Goal: Navigation & Orientation: Find specific page/section

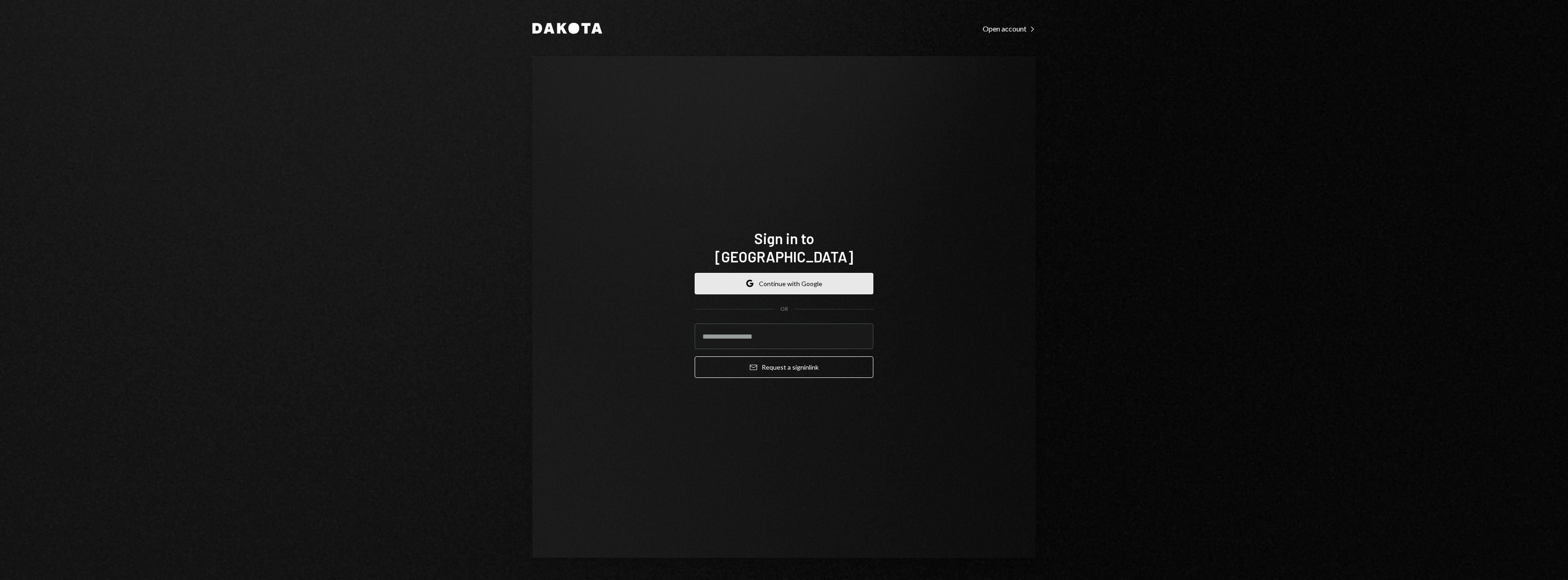
click at [844, 274] on button "Google Continue with Google" at bounding box center [783, 283] width 179 height 21
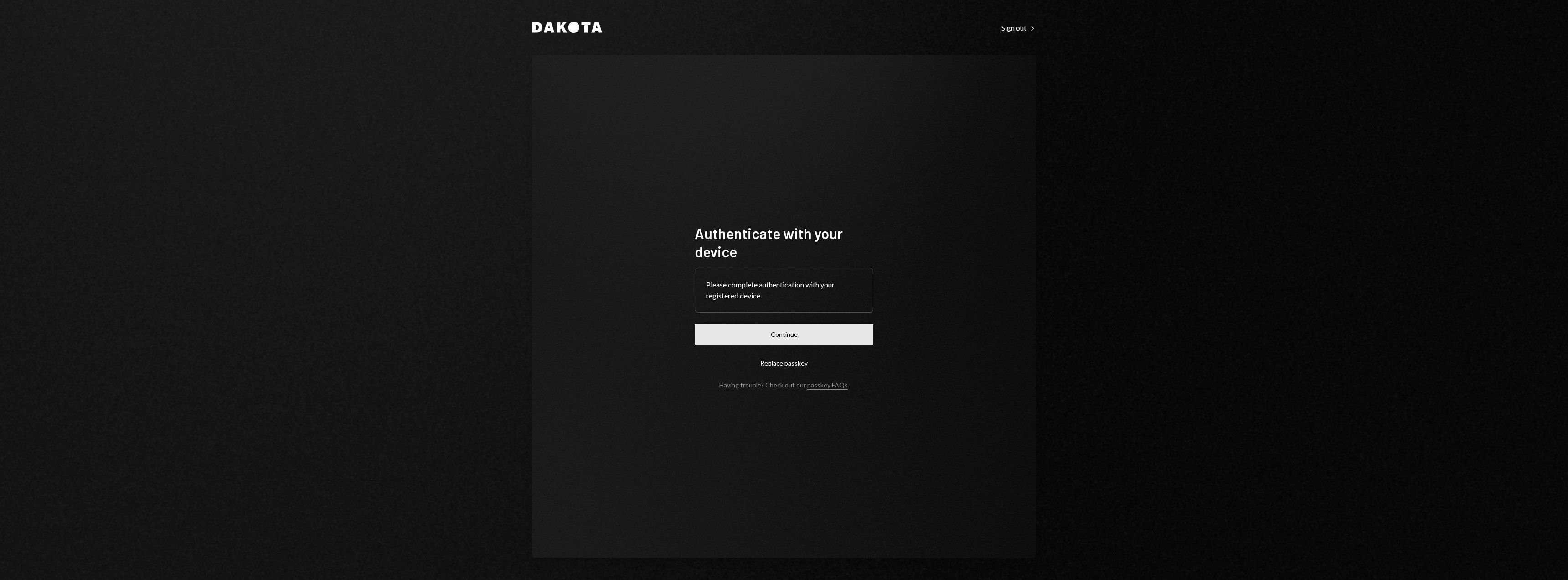
click at [779, 327] on button "Continue" at bounding box center [783, 333] width 179 height 21
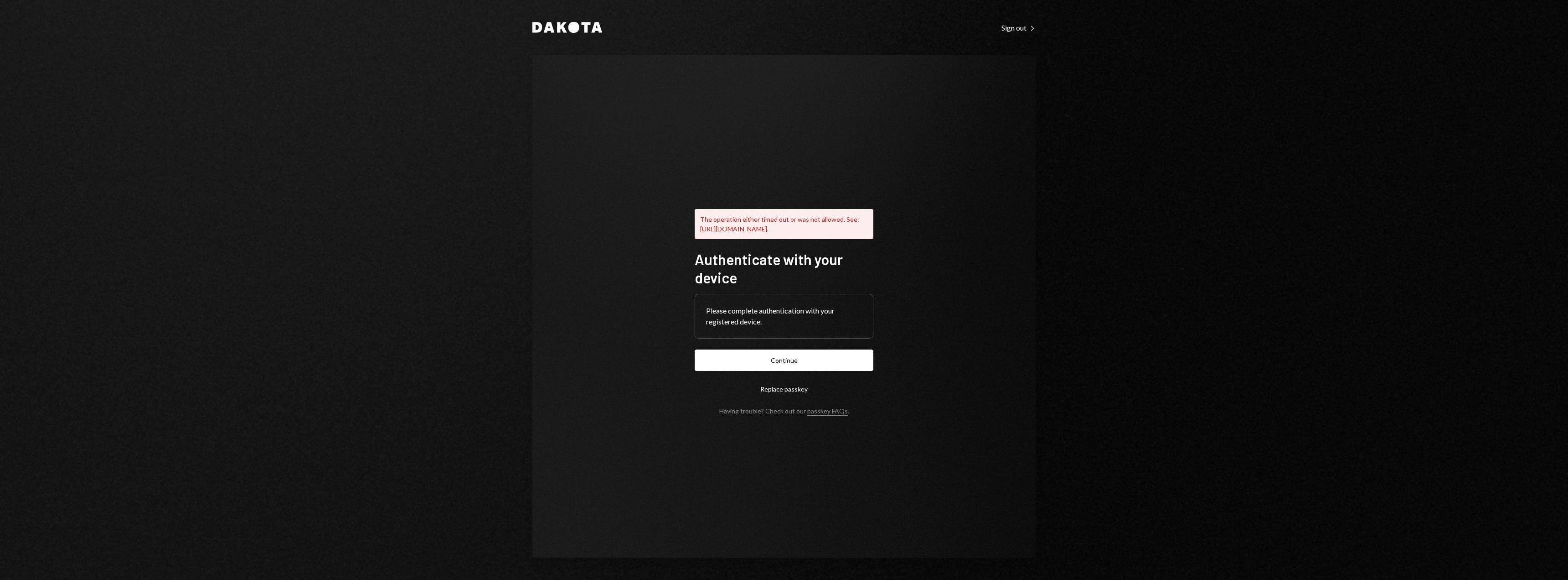
click at [777, 394] on button "Replace passkey" at bounding box center [783, 389] width 179 height 21
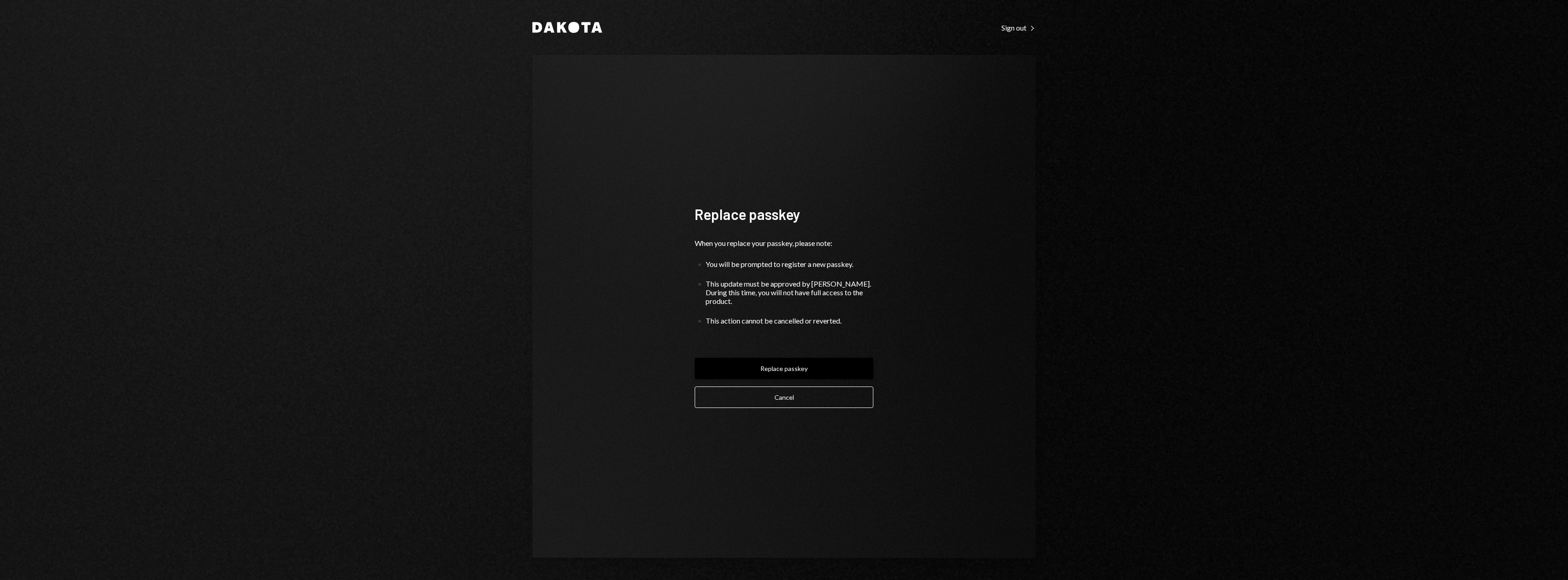
click at [777, 362] on button "Replace passkey" at bounding box center [783, 368] width 179 height 21
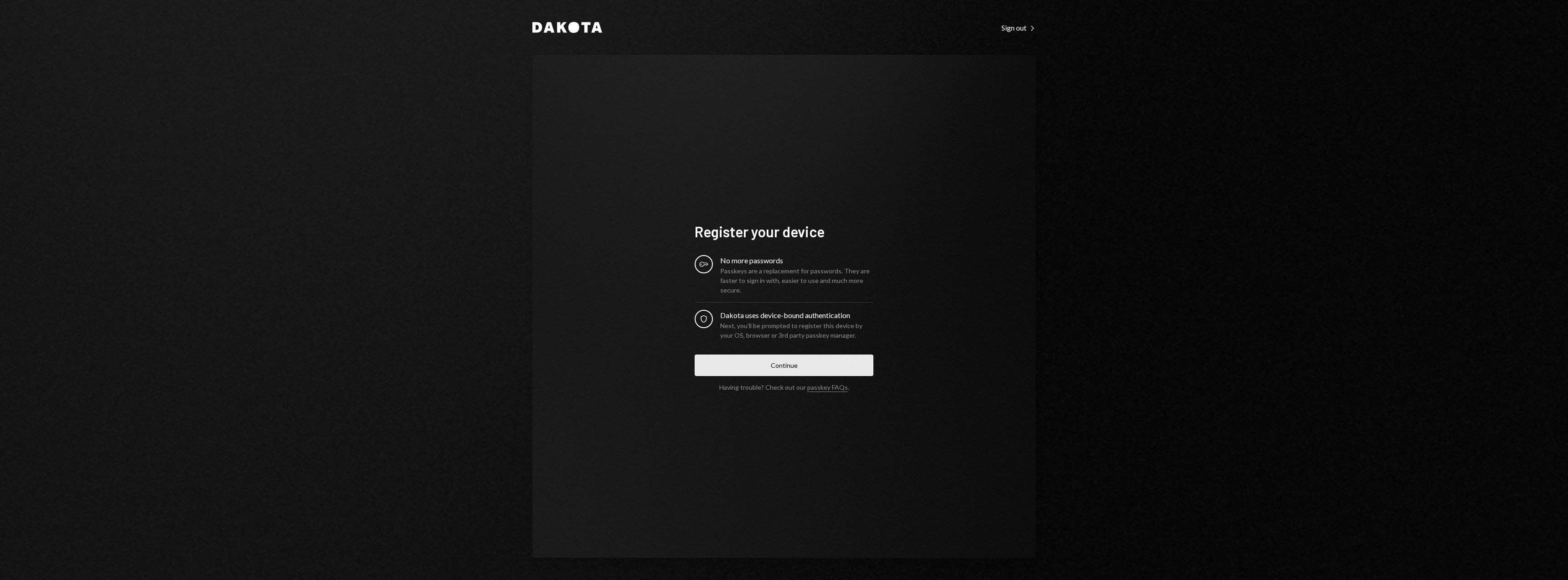
click at [786, 362] on button "Continue" at bounding box center [783, 365] width 179 height 21
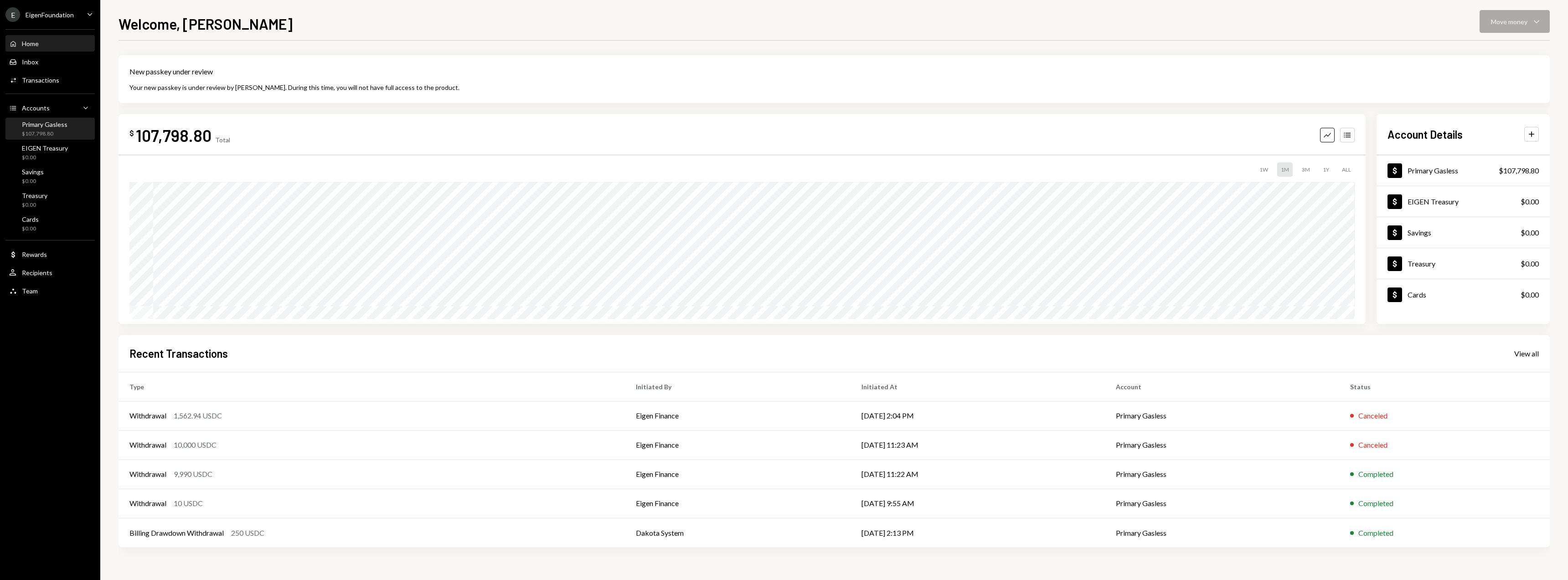
click at [57, 132] on div "$107,798.80" at bounding box center [45, 134] width 46 height 8
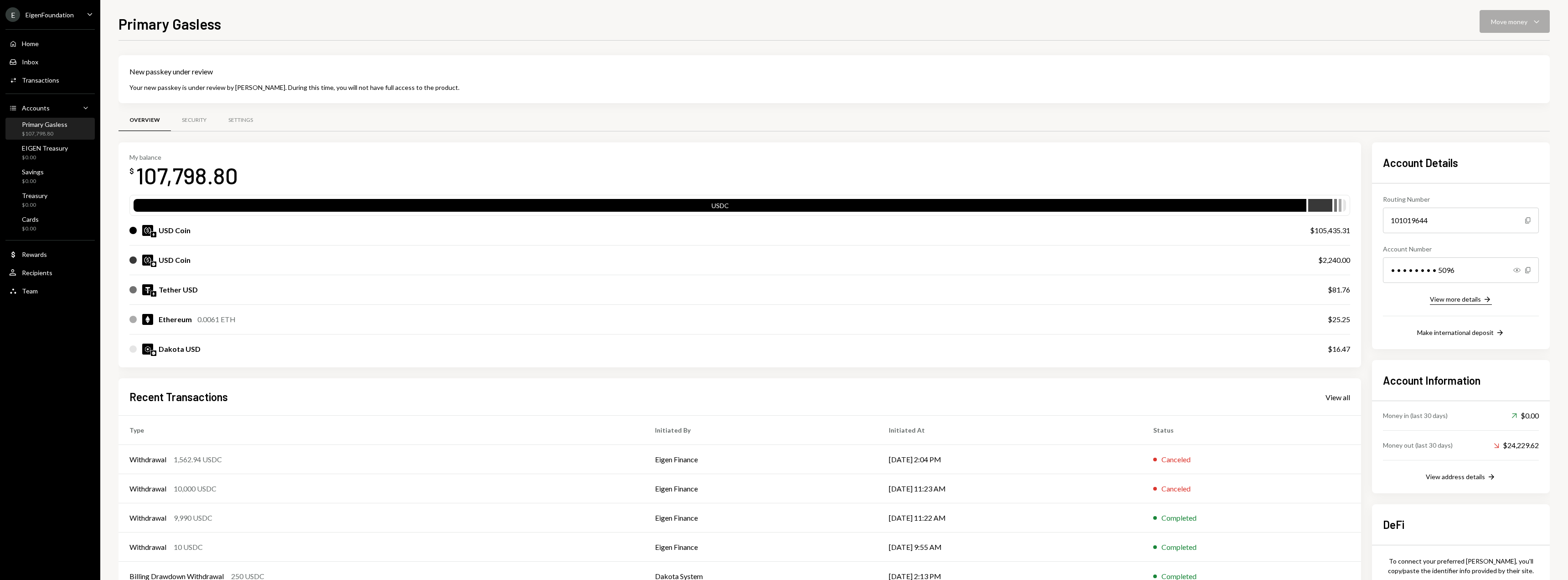
click at [1461, 302] on div "View more details" at bounding box center [1454, 299] width 51 height 8
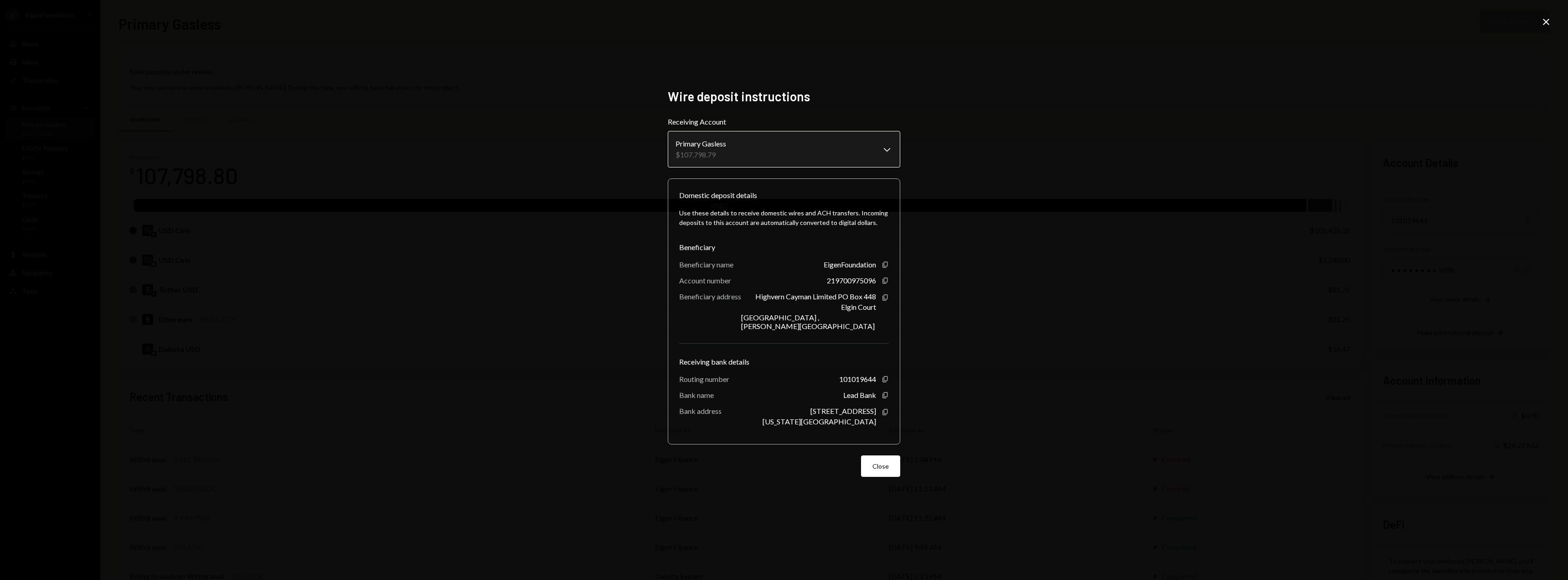
click at [873, 158] on body "E EigenFoundation Caret Down Home Home Inbox Inbox Activities Transactions Acco…" at bounding box center [784, 290] width 1568 height 580
click at [950, 236] on div "**********" at bounding box center [784, 290] width 1568 height 580
click at [333, 248] on div "**********" at bounding box center [784, 290] width 1568 height 580
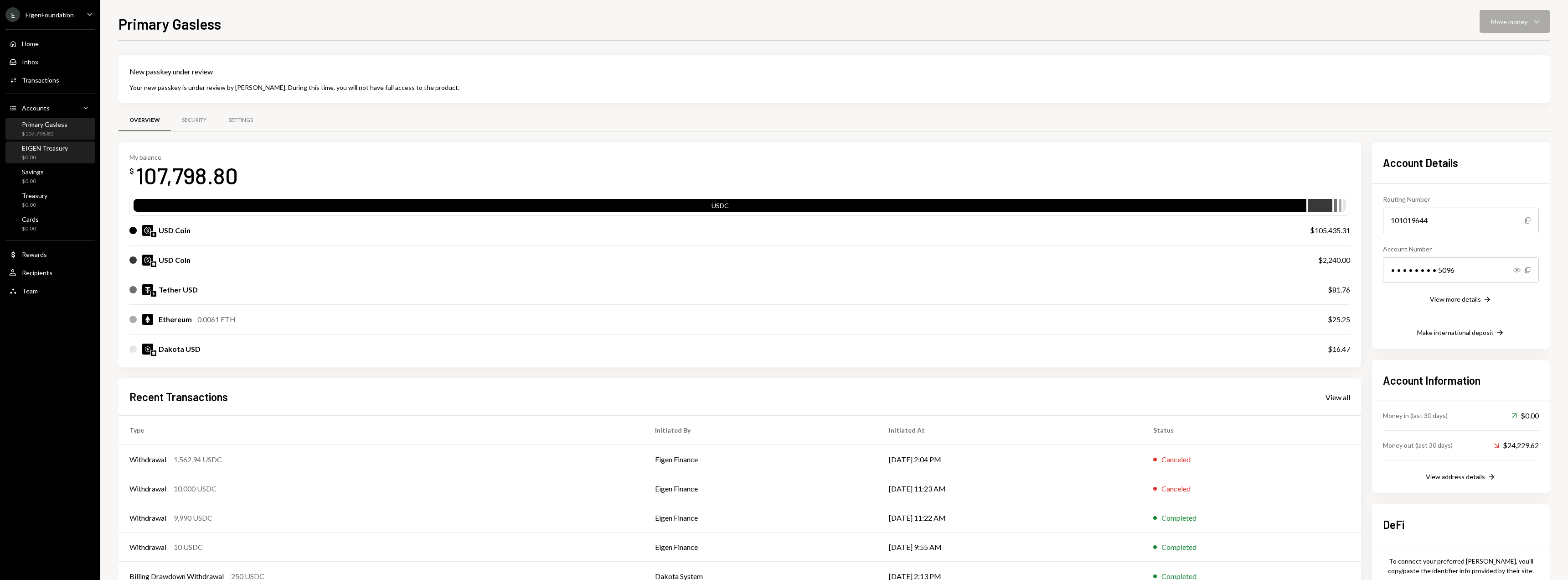
click at [54, 150] on div "EIGEN Treasury" at bounding box center [45, 148] width 46 height 8
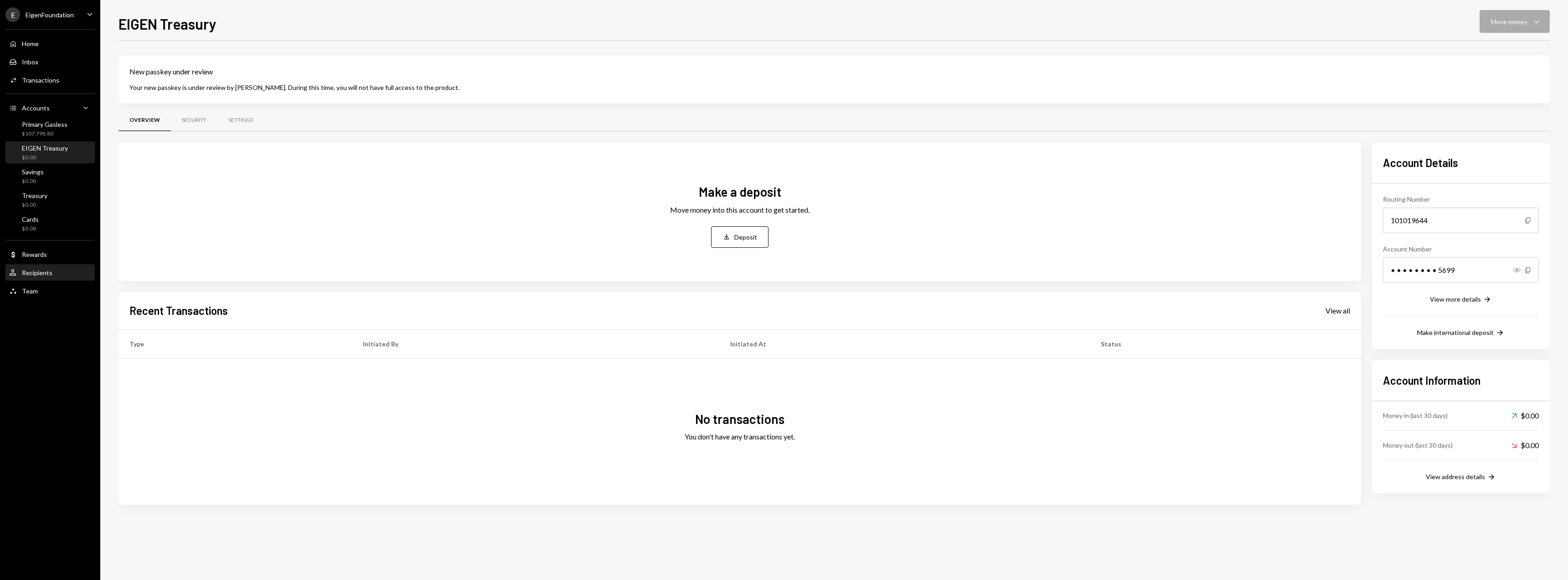
click at [40, 277] on div "User Recipients" at bounding box center [51, 272] width 82 height 15
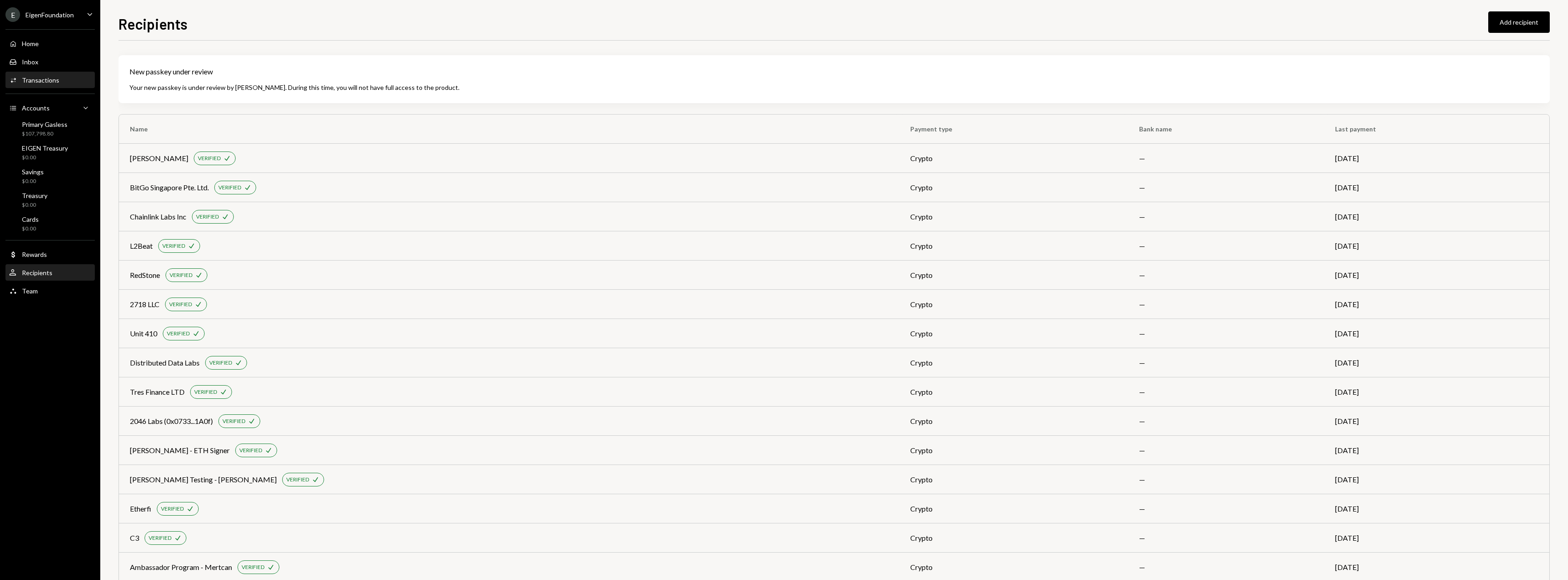
click at [47, 77] on div "Transactions" at bounding box center [40, 80] width 37 height 8
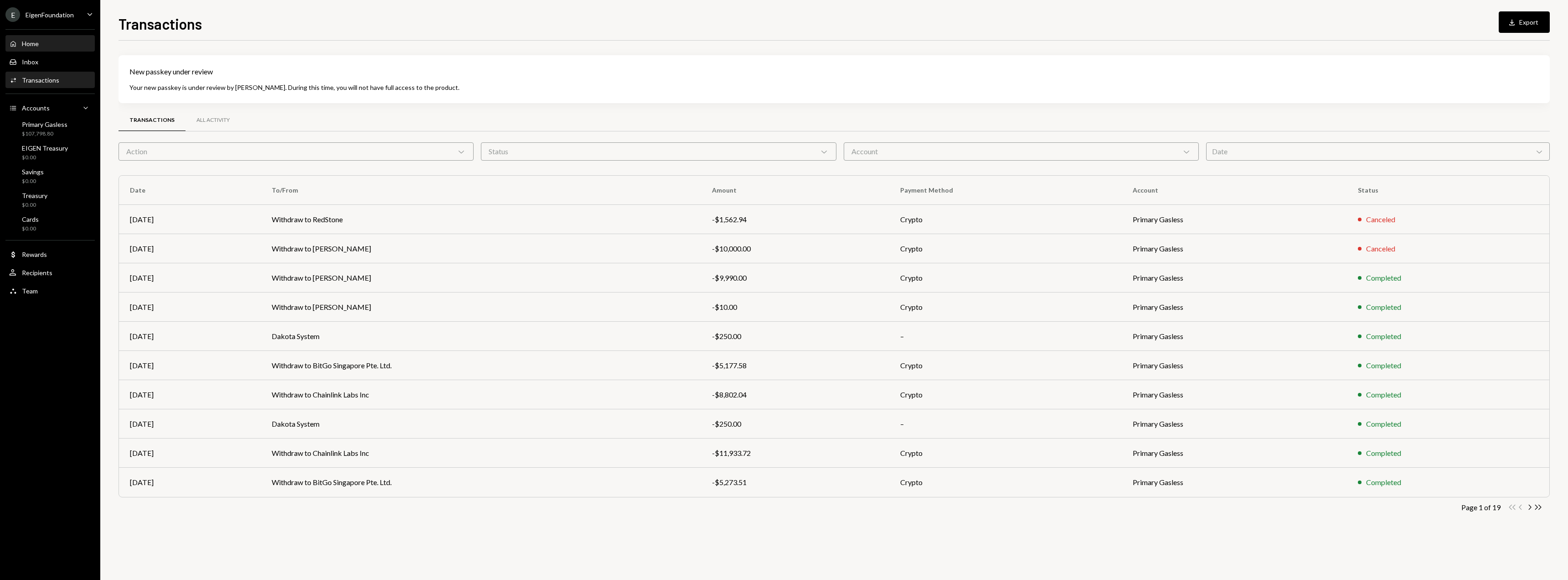
click at [31, 41] on div "Home" at bounding box center [31, 44] width 17 height 8
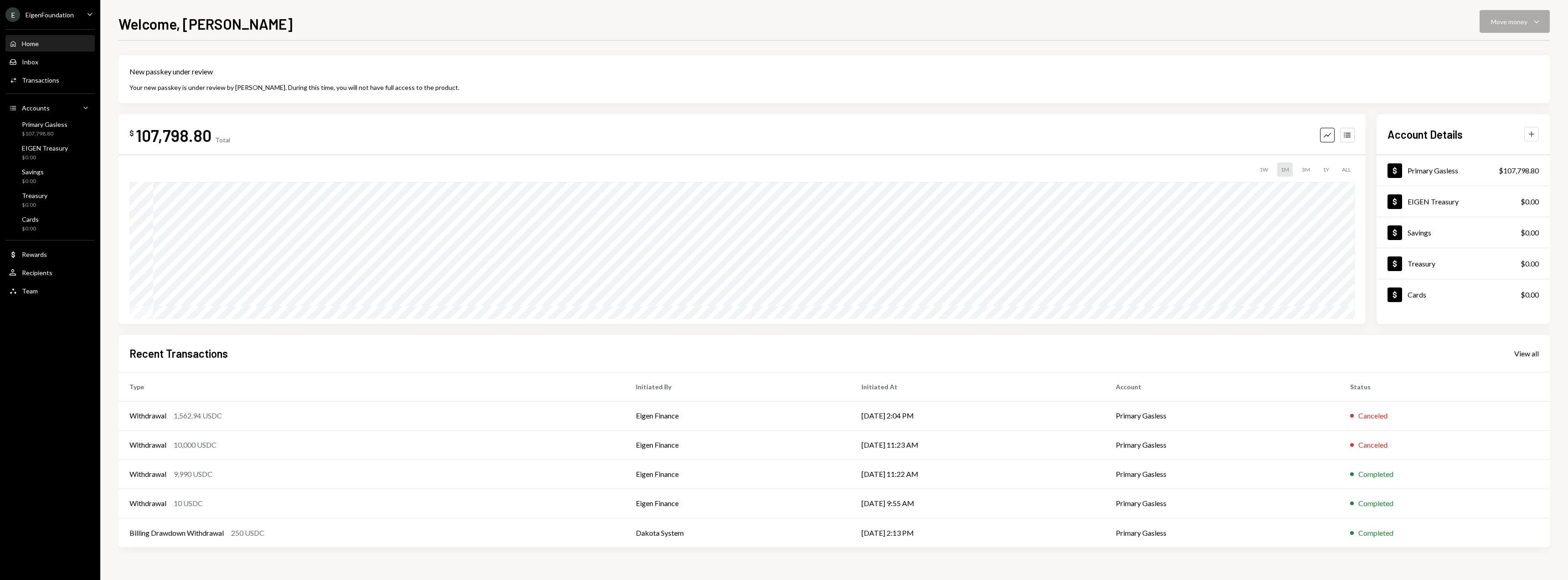
click at [1535, 131] on icon "Plus" at bounding box center [1532, 135] width 10 height 10
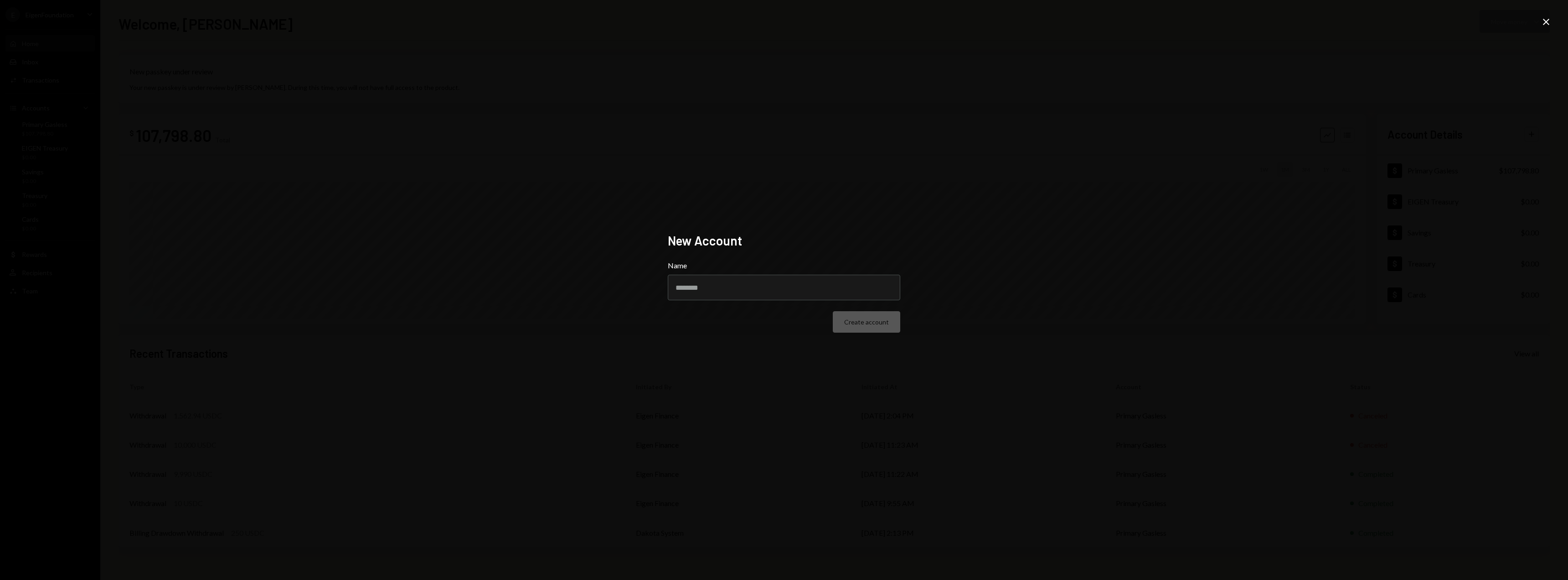
click at [701, 375] on div "New Account Name Create account Close" at bounding box center [784, 290] width 1568 height 580
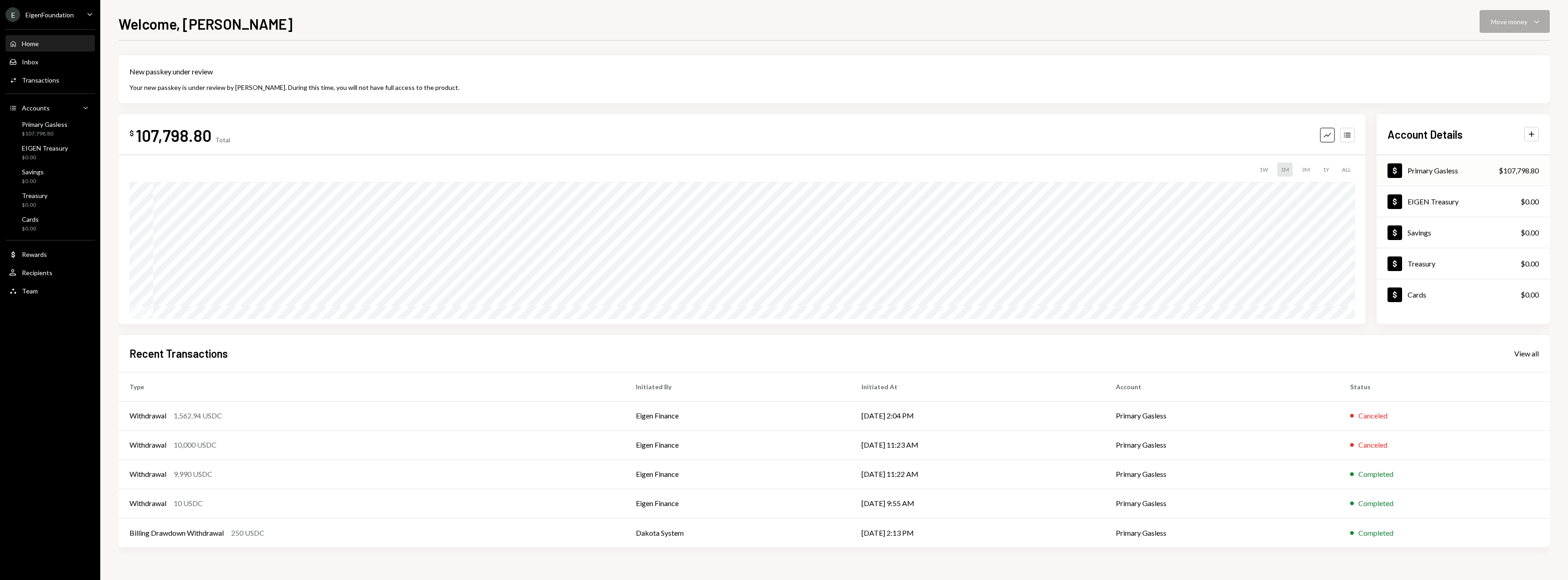
click at [1418, 166] on div "Primary Gasless" at bounding box center [1432, 170] width 51 height 9
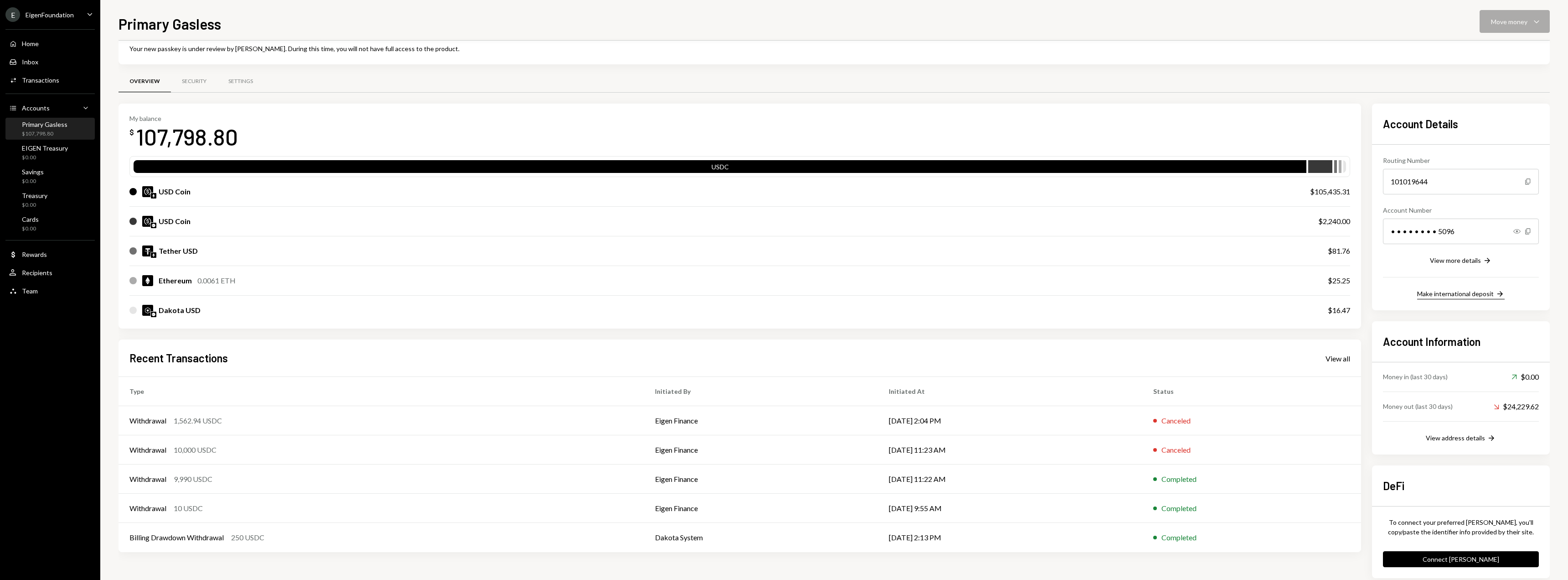
scroll to position [55, 0]
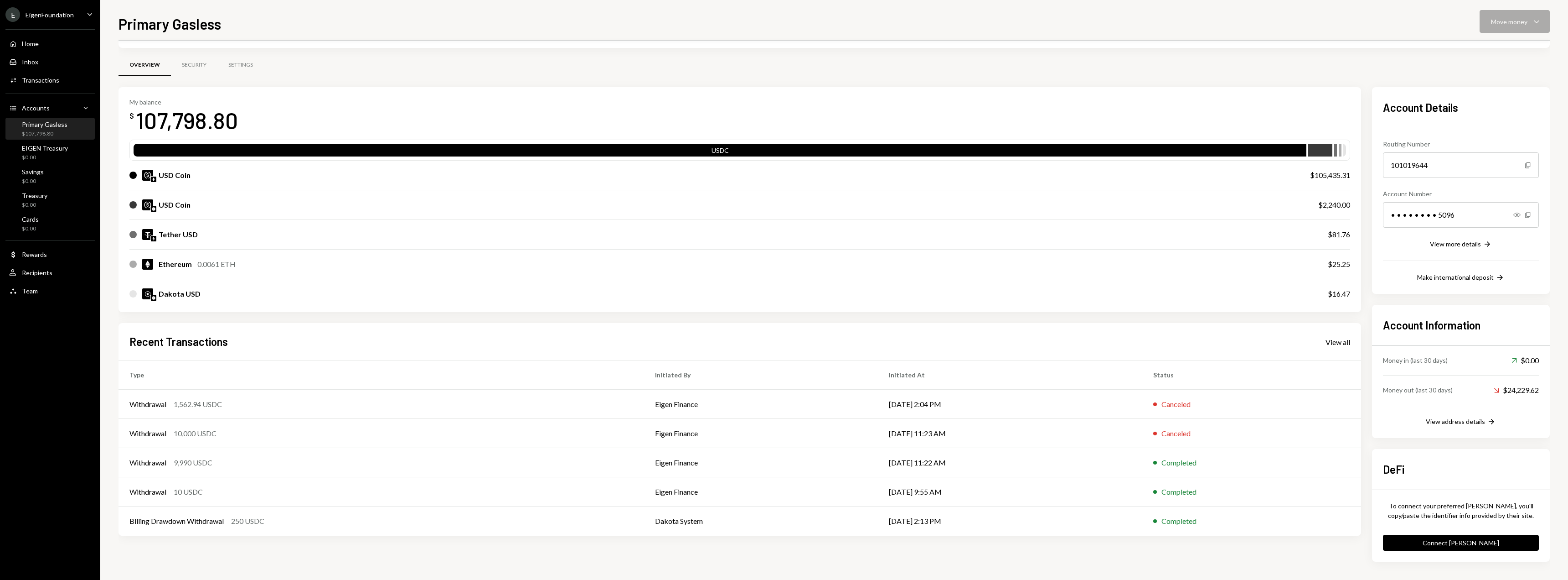
click at [347, 140] on div "USDC" at bounding box center [740, 150] width 1220 height 21
click at [358, 143] on div "USDC" at bounding box center [740, 150] width 1220 height 21
click at [370, 146] on div "USDC" at bounding box center [720, 151] width 1173 height 12
click at [210, 65] on div "Security" at bounding box center [194, 65] width 47 height 22
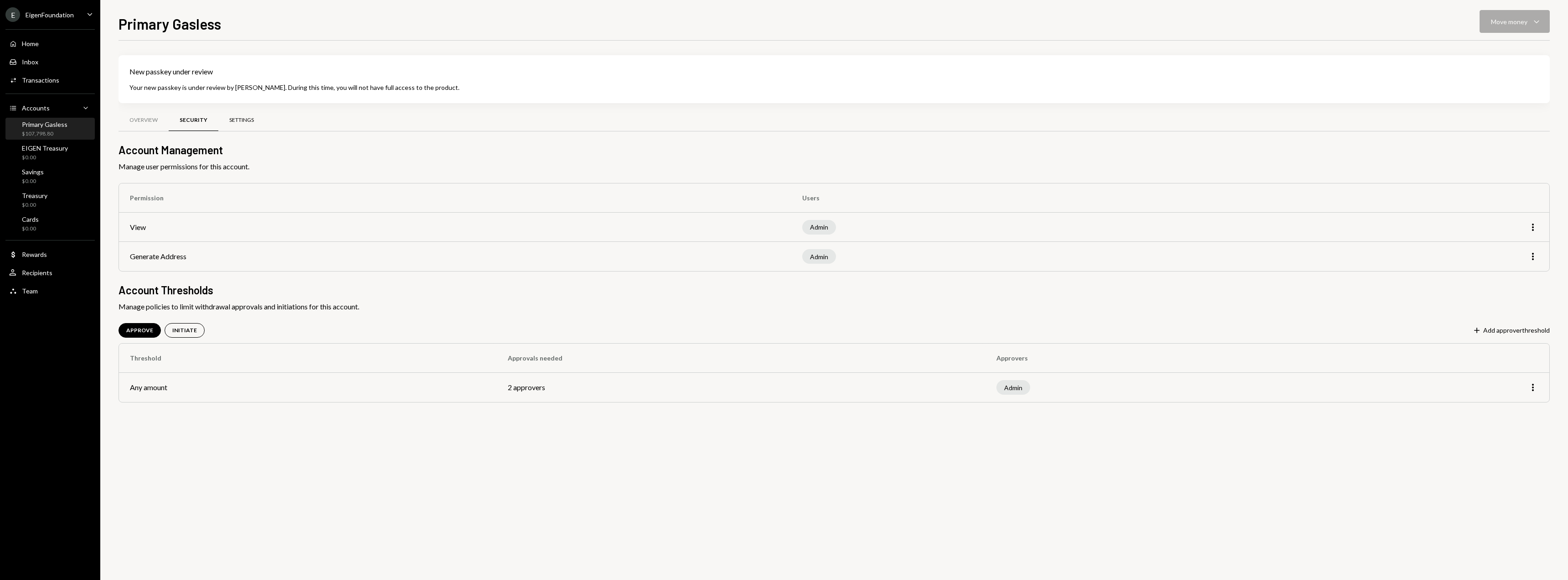
click at [245, 110] on link "Settings" at bounding box center [242, 120] width 47 height 23
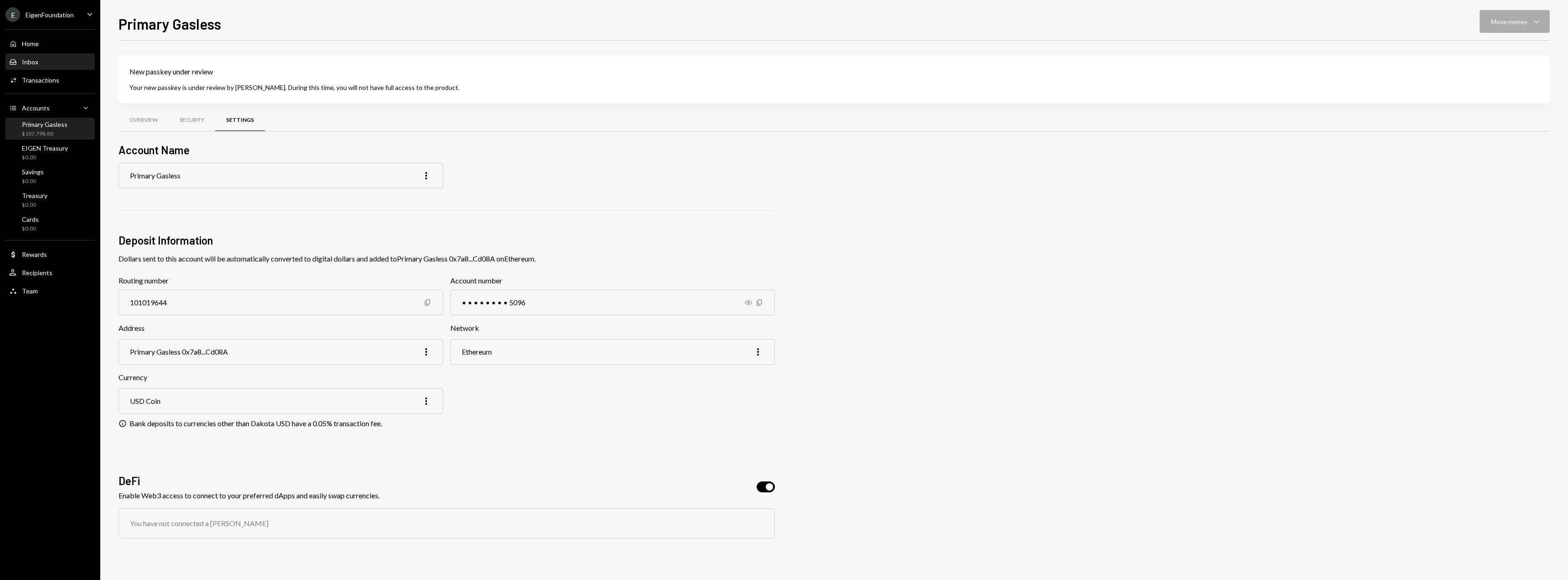
click at [18, 59] on div "Inbox Inbox" at bounding box center [24, 62] width 30 height 9
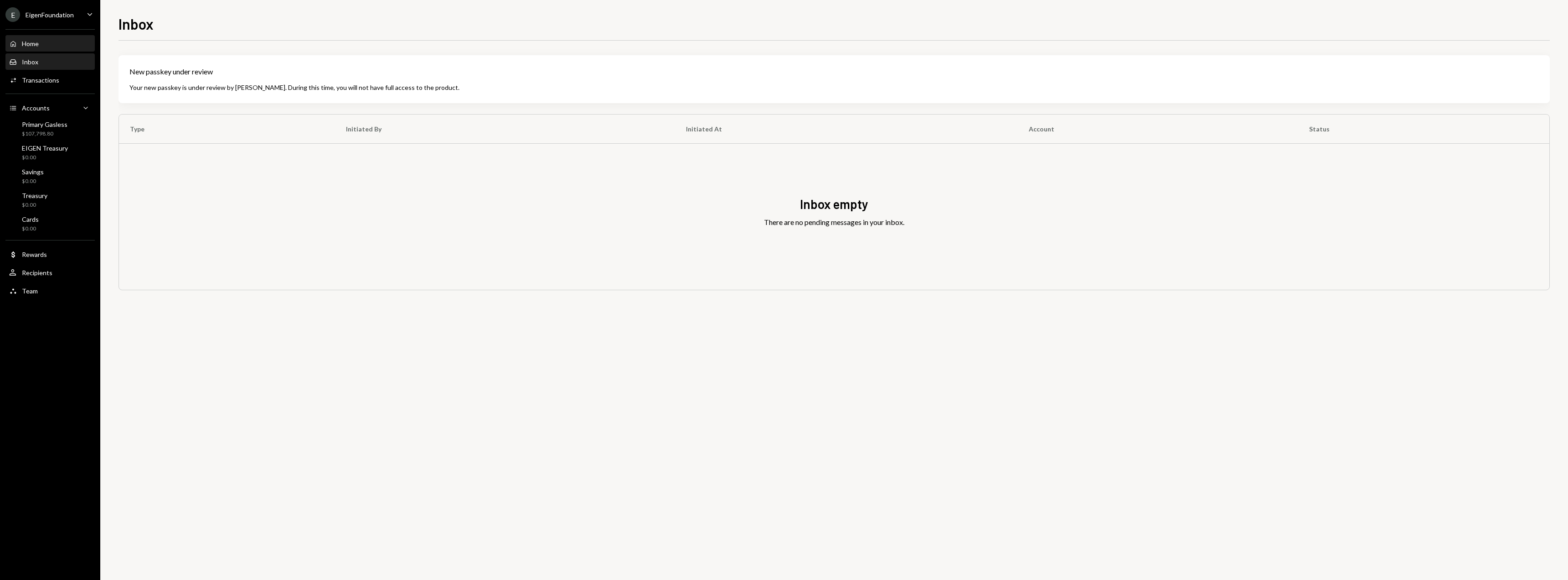
click at [31, 40] on div "Home" at bounding box center [31, 44] width 17 height 8
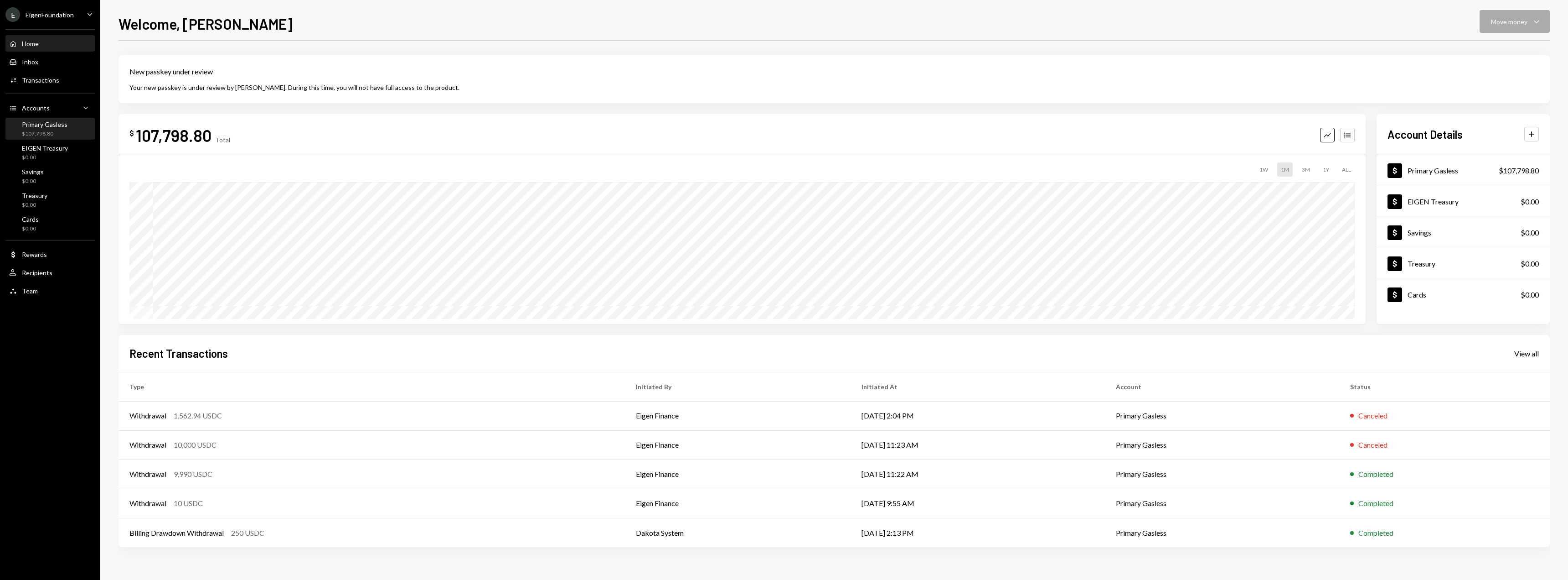
click at [39, 134] on div "$107,798.80" at bounding box center [45, 134] width 46 height 8
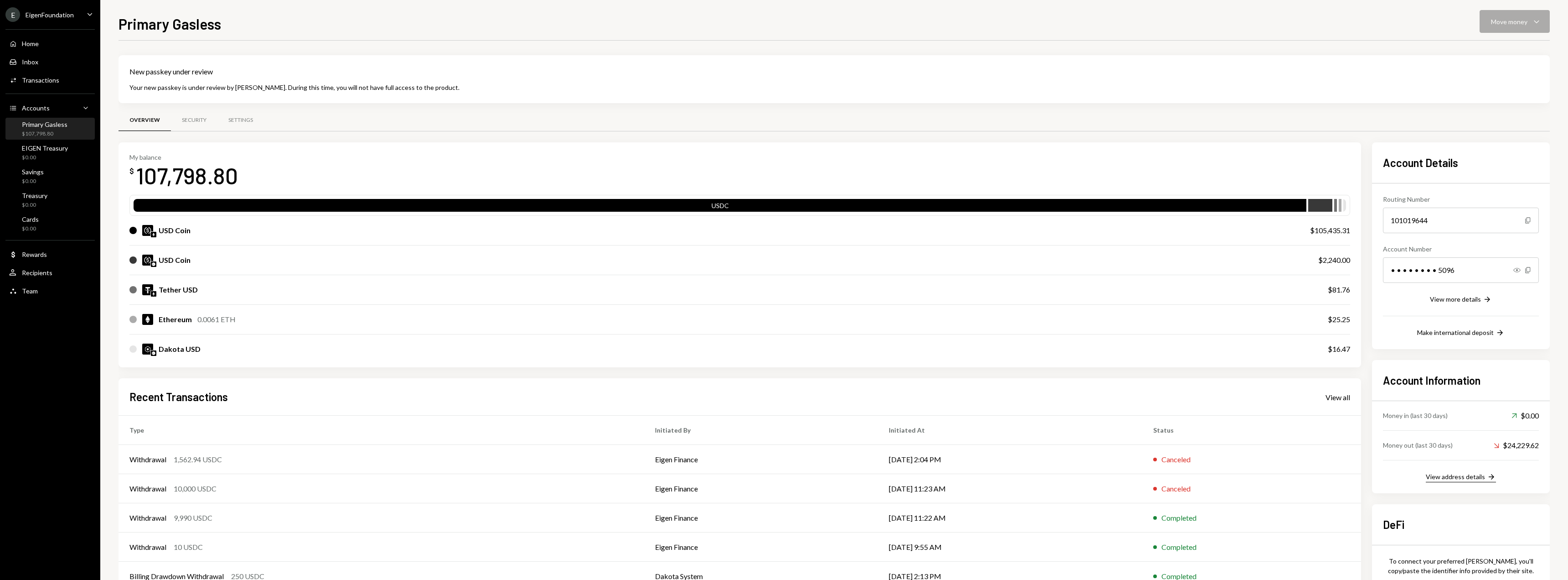
click at [1471, 481] on div "View address details" at bounding box center [1455, 476] width 59 height 8
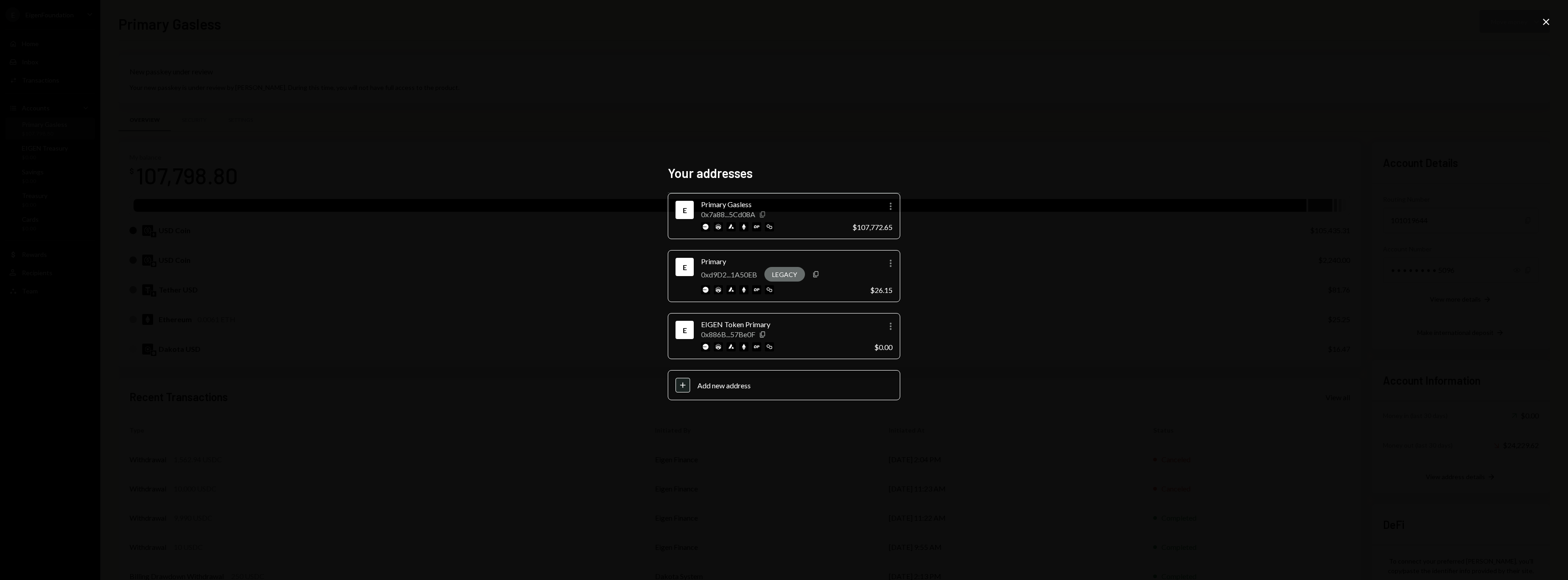
click at [763, 215] on icon "button" at bounding box center [762, 214] width 5 height 6
click at [893, 206] on icon "More" at bounding box center [890, 205] width 11 height 11
click at [935, 203] on div "Your addresses E Primary Gasless 0x7a88...5Cd08A Copy More $107,772.65 E Primar…" at bounding box center [784, 290] width 1568 height 580
click at [525, 45] on div "Your addresses E Primary Gasless 0x7a88...5Cd08A Copy More $107,772.65 E Primar…" at bounding box center [784, 290] width 1568 height 580
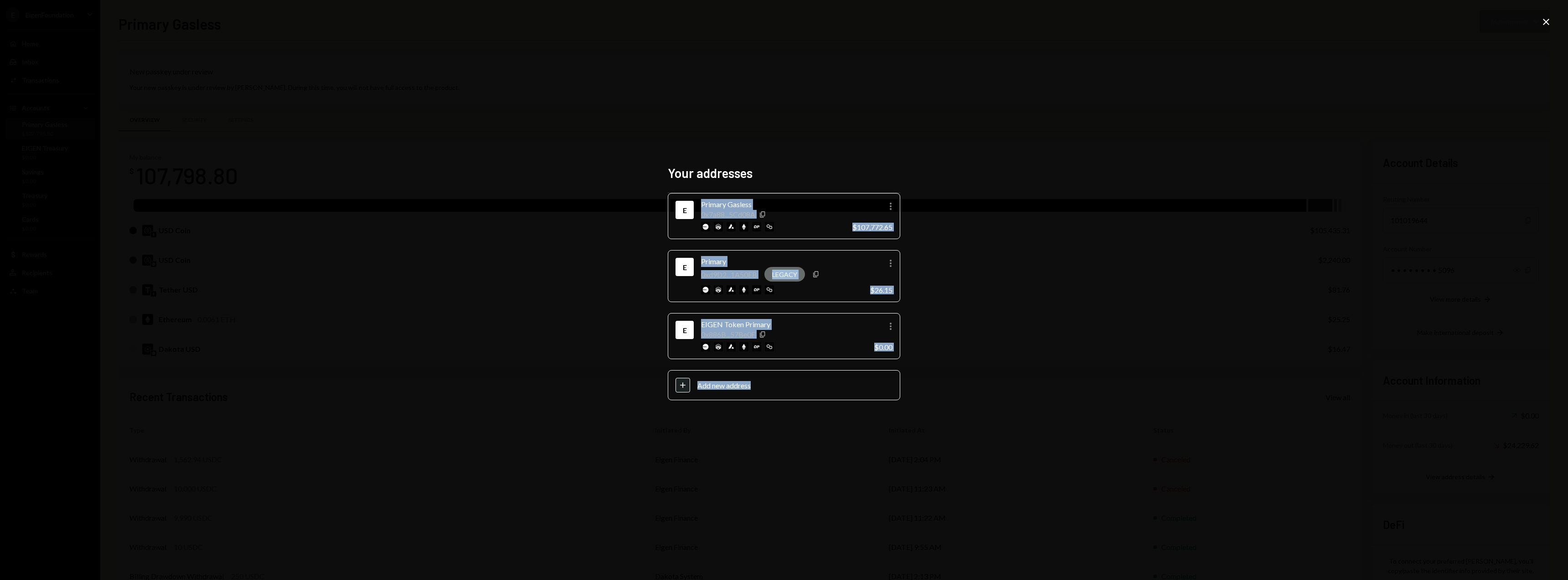
click at [1541, 18] on div "Your addresses E Primary Gasless 0x7a88...5Cd08A Copy More $107,772.65 E Primar…" at bounding box center [784, 290] width 1568 height 580
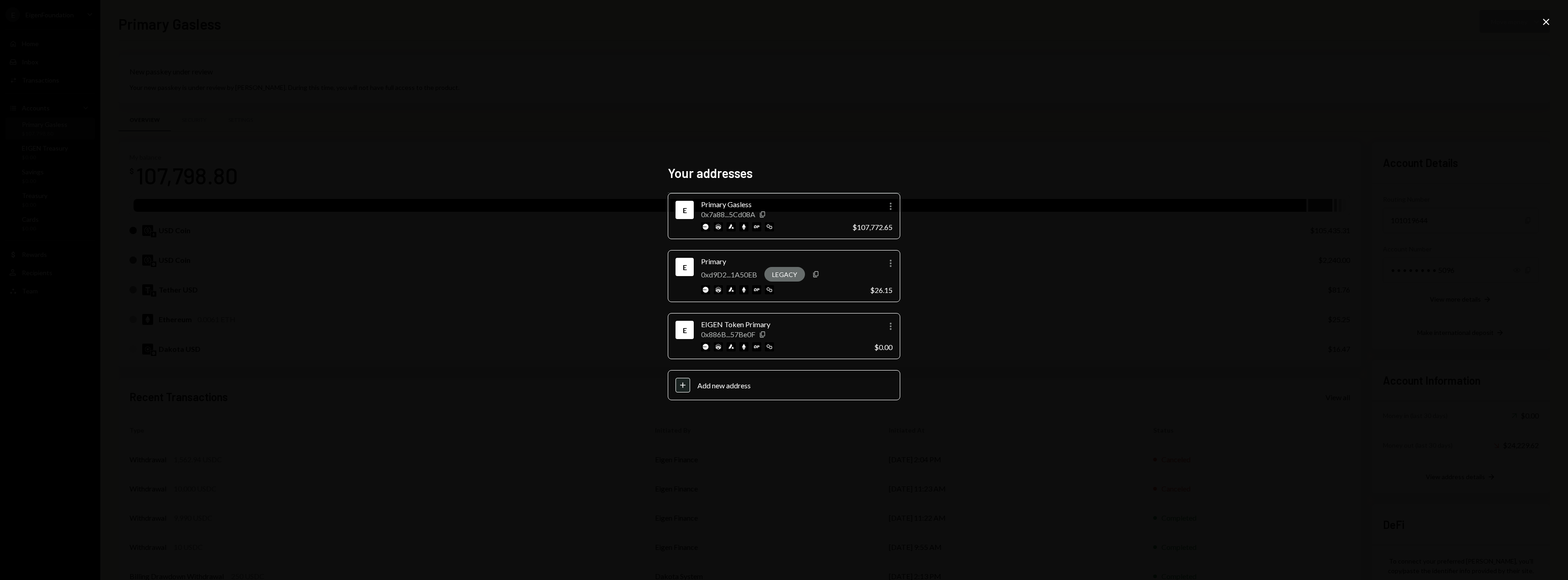
click at [1546, 20] on icon "Close" at bounding box center [1545, 21] width 11 height 11
